Goal: Information Seeking & Learning: Learn about a topic

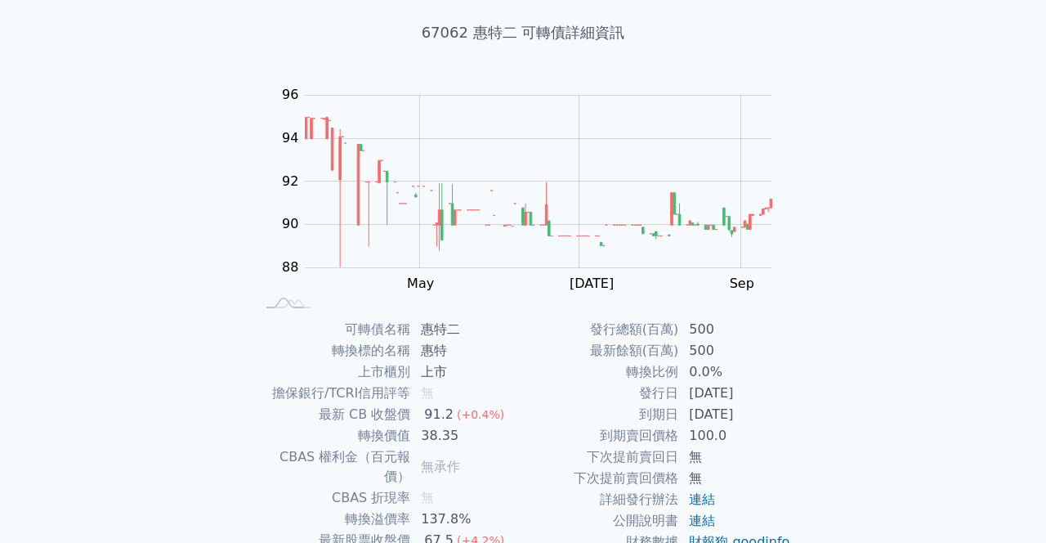
scroll to position [92, 0]
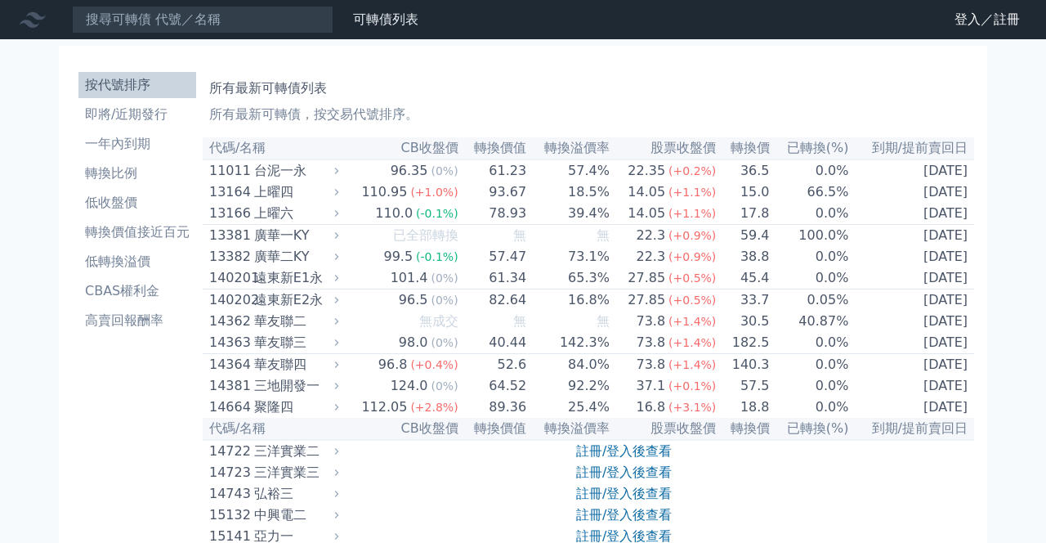
click at [167, 226] on li "轉換價值接近百元" at bounding box center [137, 232] width 118 height 20
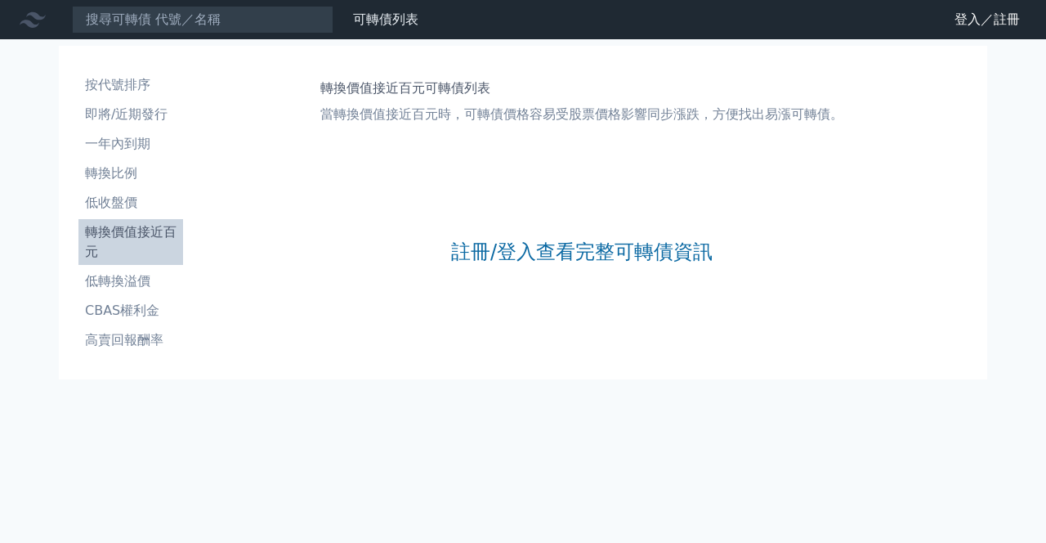
click at [610, 263] on link "註冊/登入查看完整可轉債資訊" at bounding box center [581, 252] width 261 height 26
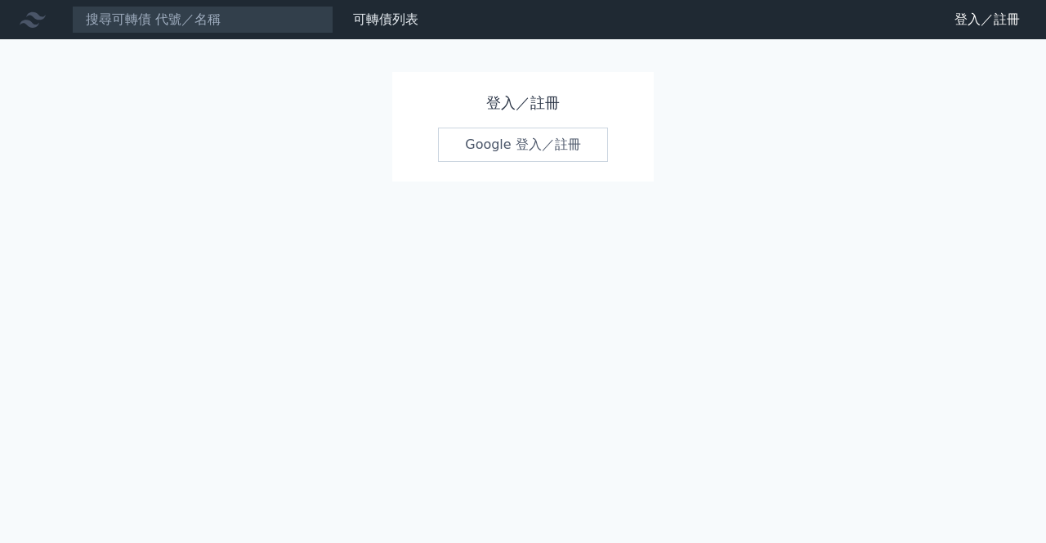
click at [525, 145] on link "Google 登入／註冊" at bounding box center [523, 144] width 170 height 34
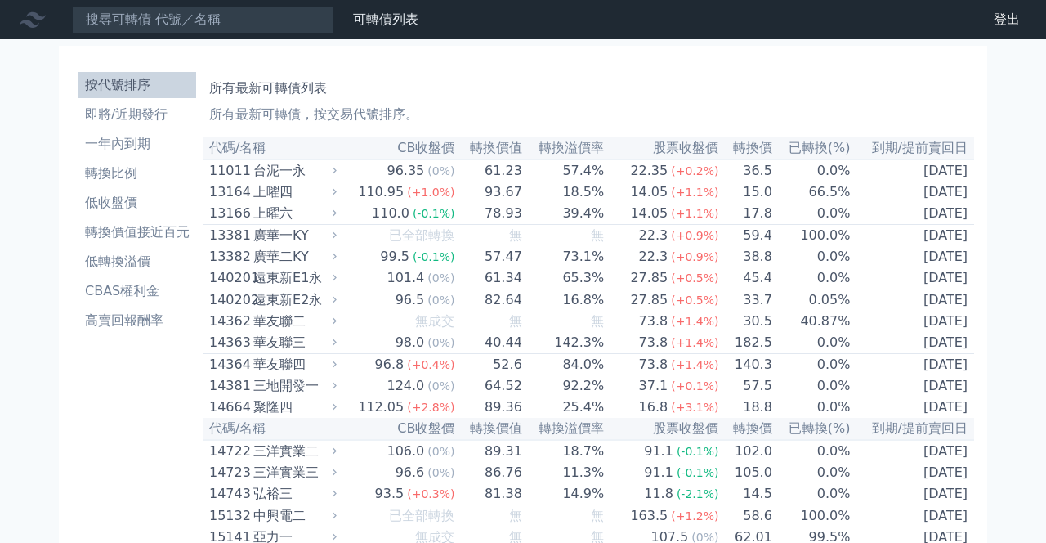
click at [149, 115] on li "即將/近期發行" at bounding box center [137, 115] width 118 height 20
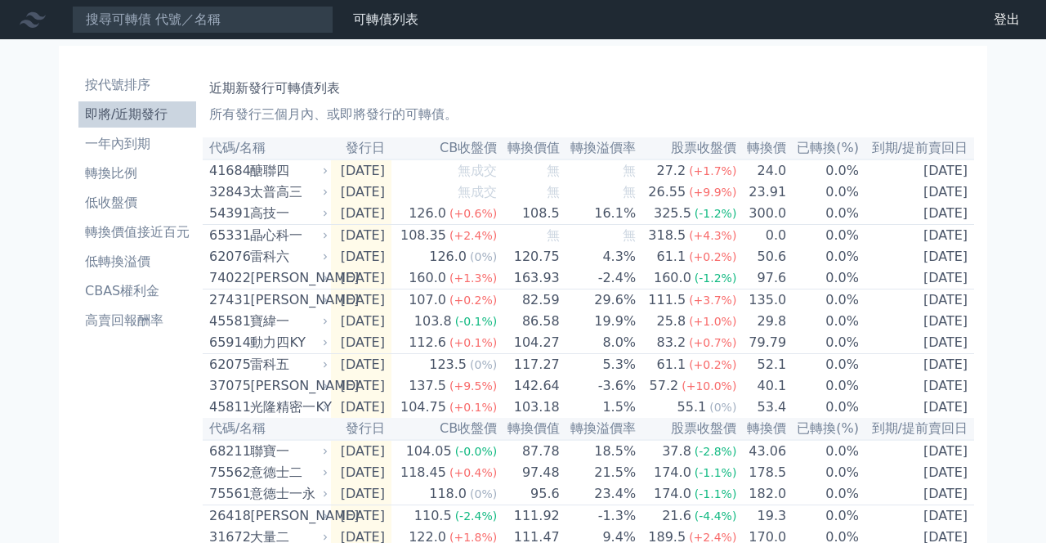
click at [179, 226] on li "轉換價值接近百元" at bounding box center [137, 232] width 118 height 20
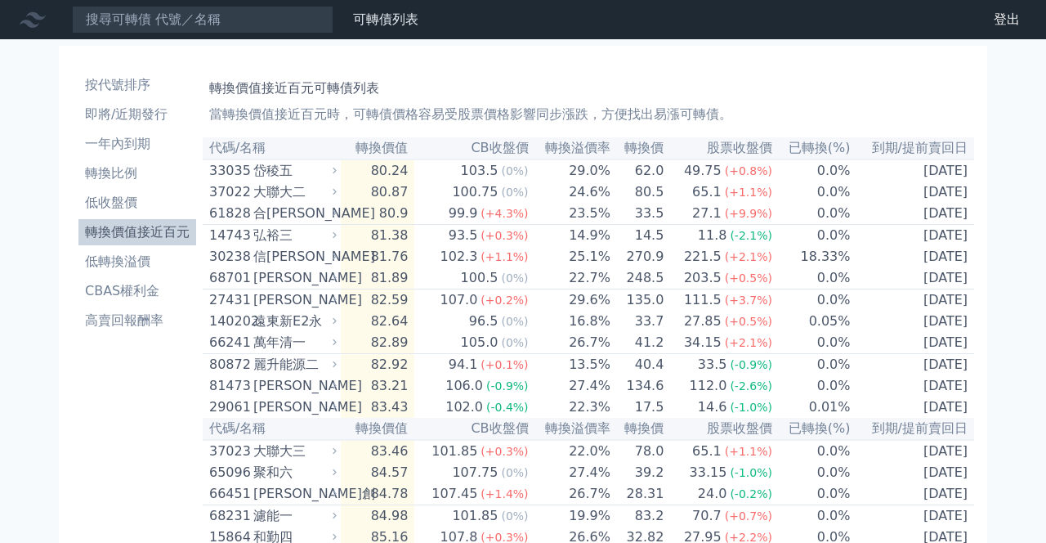
click at [116, 226] on li "轉換價值接近百元" at bounding box center [137, 232] width 118 height 20
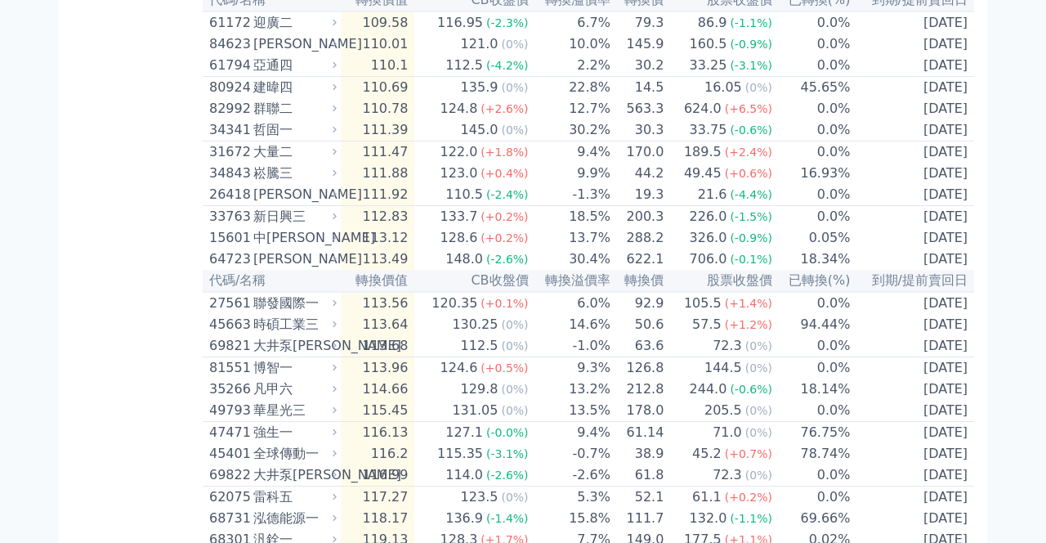
scroll to position [2958, 0]
